Goal: Check status: Check status

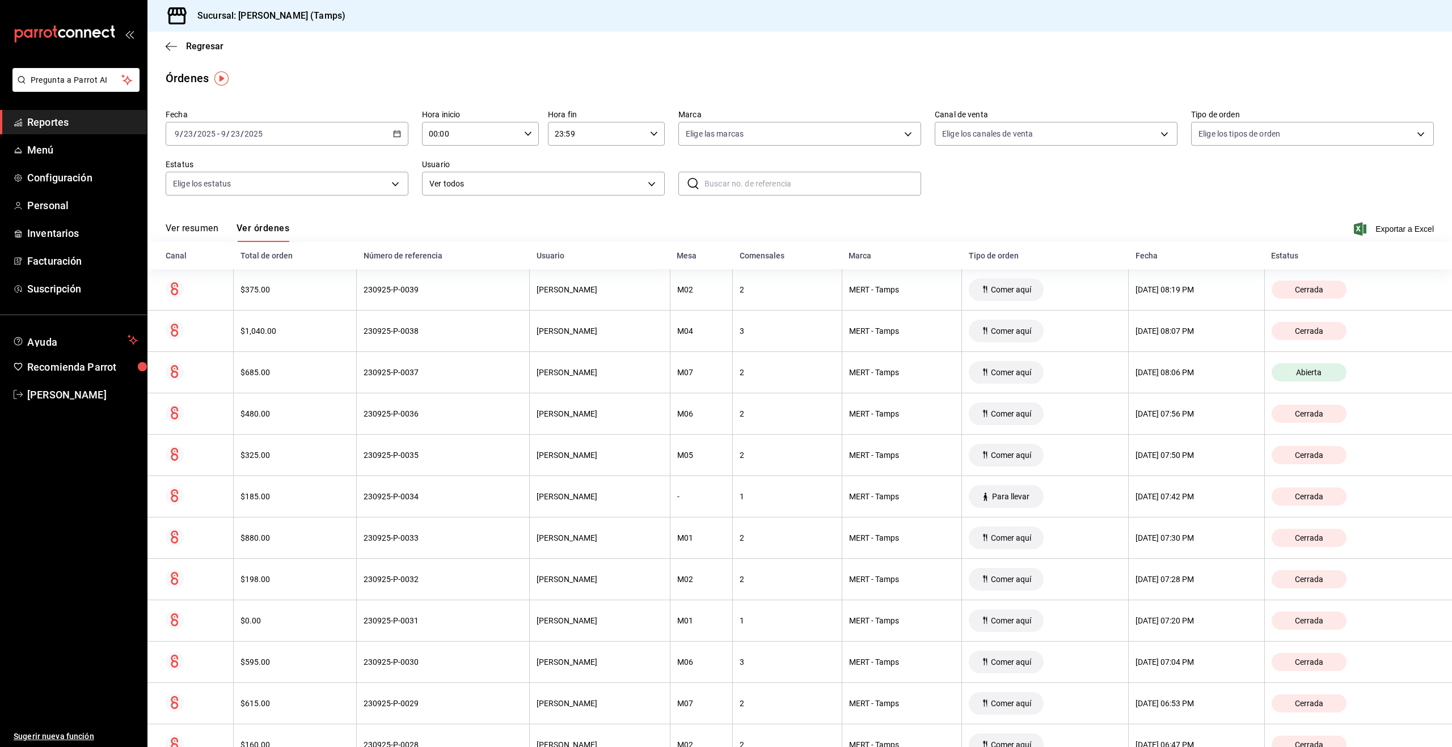
click at [255, 134] on input "2025" at bounding box center [253, 133] width 19 height 9
click at [234, 170] on span "Hoy" at bounding box center [219, 168] width 88 height 12
click at [269, 134] on div "2025-09-23 9 / 23 / 2025 - 2025-09-23 9 / 23 / 2025" at bounding box center [287, 134] width 243 height 24
click at [242, 172] on span "Hoy" at bounding box center [219, 168] width 88 height 12
click at [200, 226] on button "Ver resumen" at bounding box center [192, 232] width 53 height 19
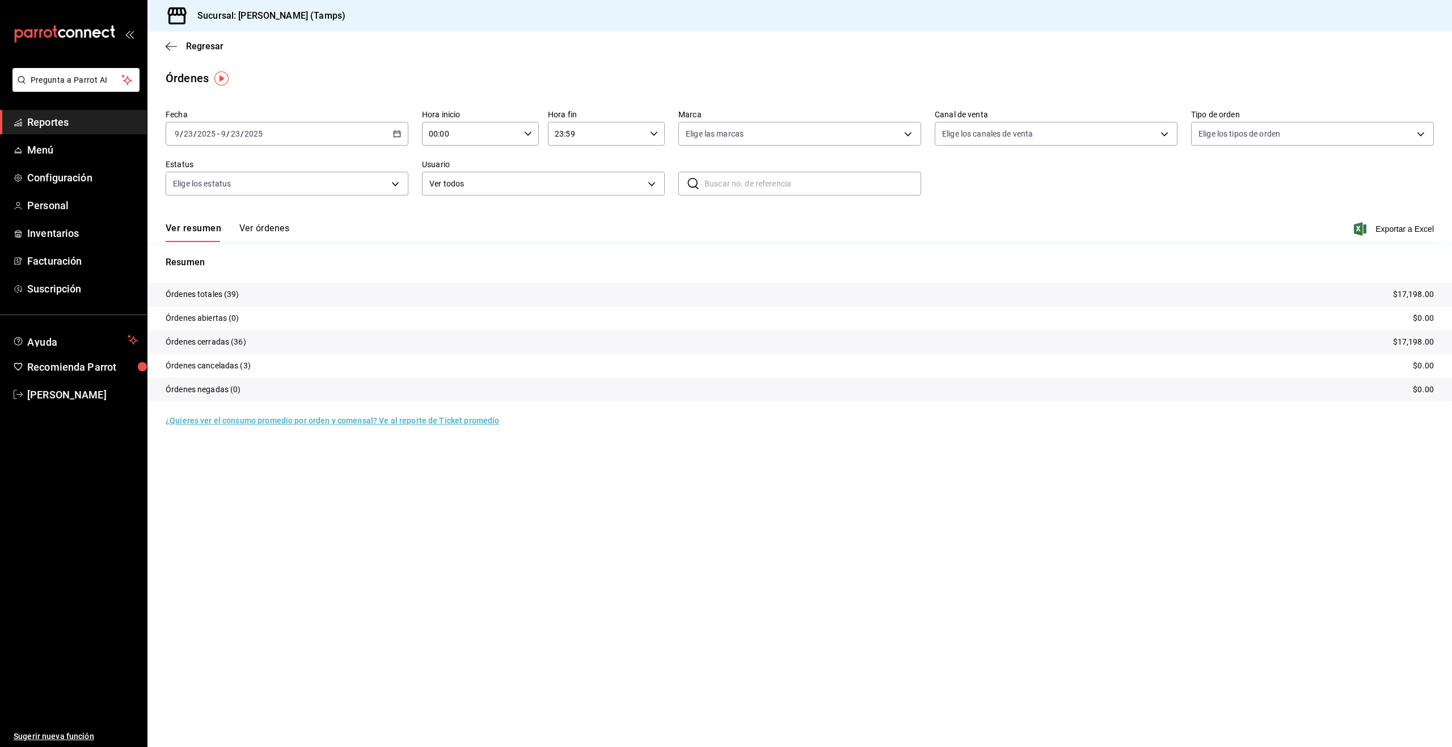
click at [275, 141] on div "2025-09-23 9 / 23 / 2025 - 2025-09-23 9 / 23 / 2025" at bounding box center [287, 134] width 243 height 24
click at [230, 170] on span "Hoy" at bounding box center [219, 168] width 88 height 12
click at [280, 238] on button "Ver órdenes" at bounding box center [264, 232] width 50 height 19
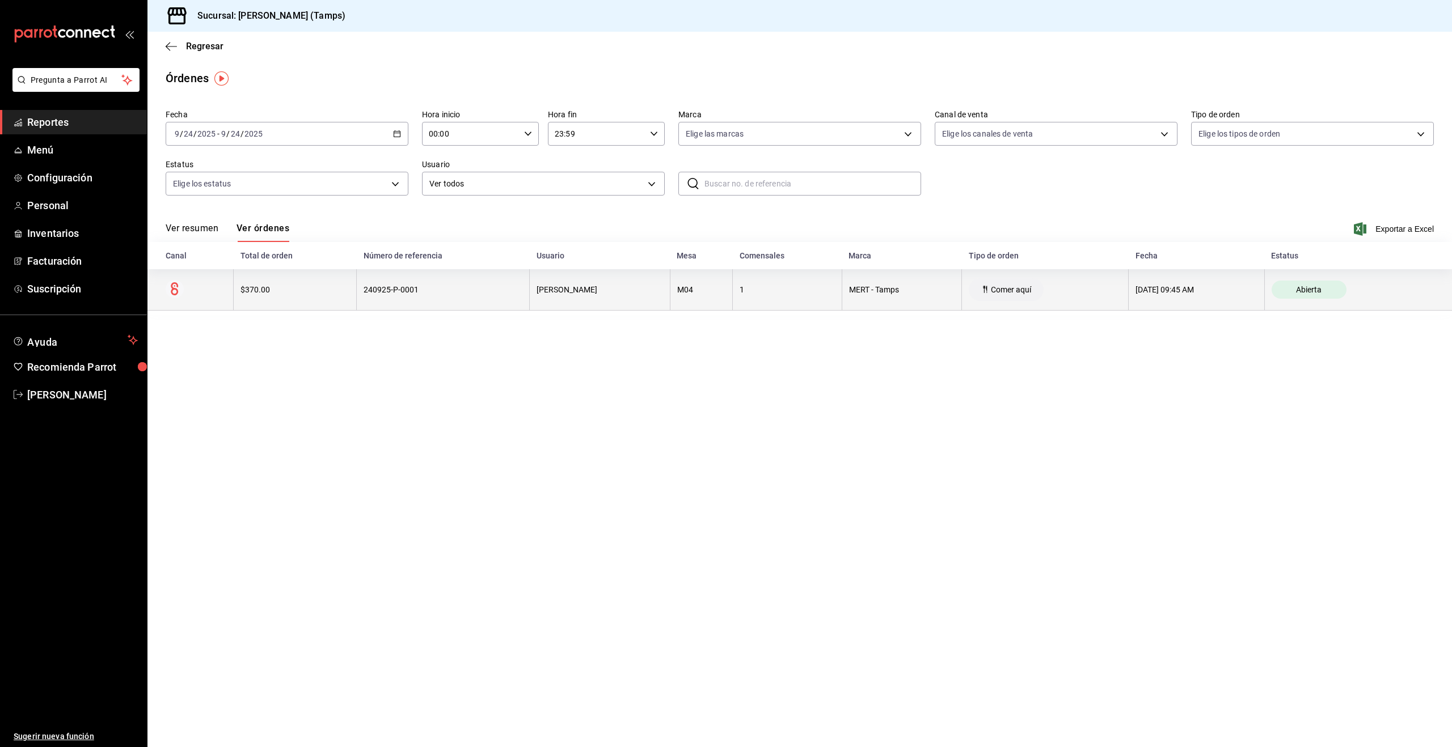
click at [299, 286] on div "$370.00" at bounding box center [294, 289] width 109 height 9
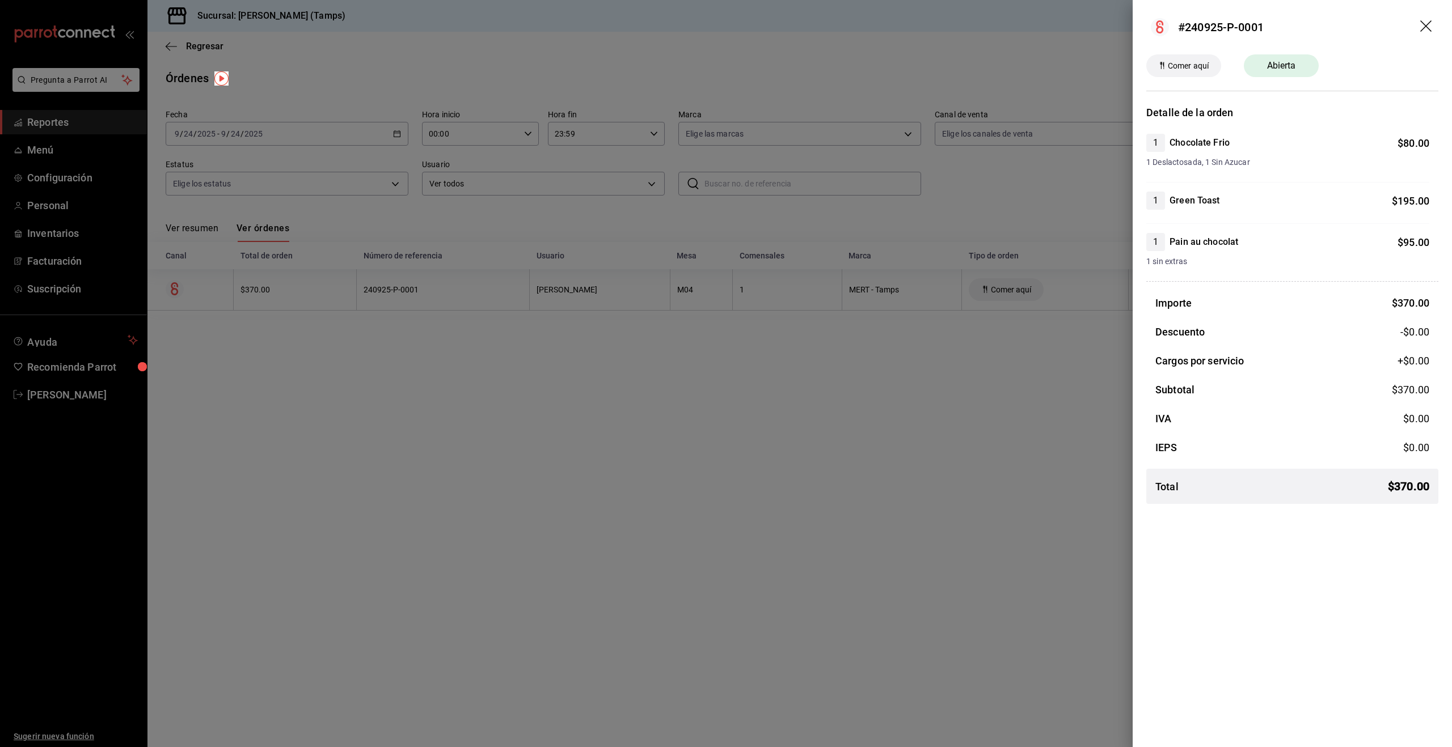
click at [1041, 654] on div at bounding box center [726, 373] width 1452 height 747
